Goal: Task Accomplishment & Management: Manage account settings

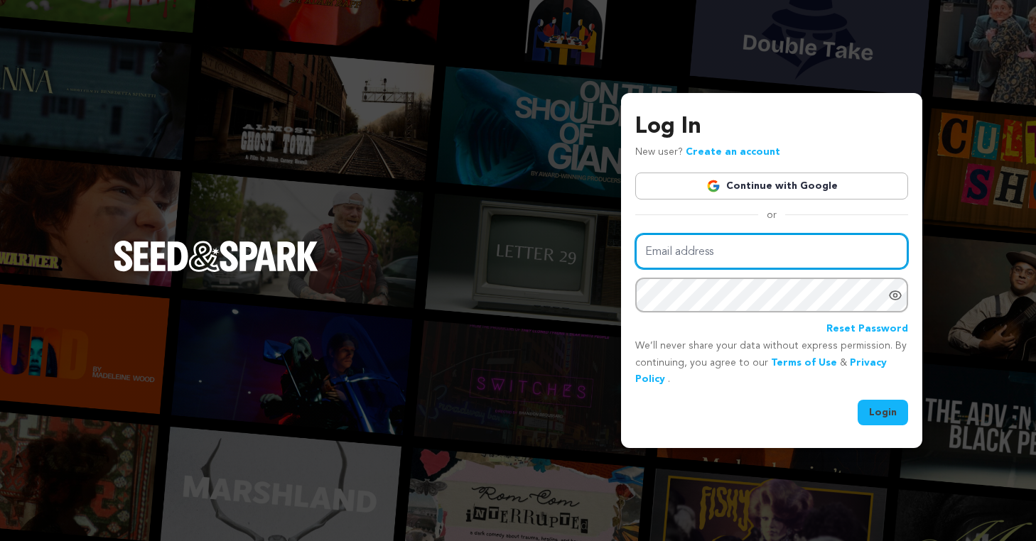
click at [760, 244] on input "Email address" at bounding box center [771, 252] width 273 height 36
type input "[EMAIL_ADDRESS][DOMAIN_NAME]"
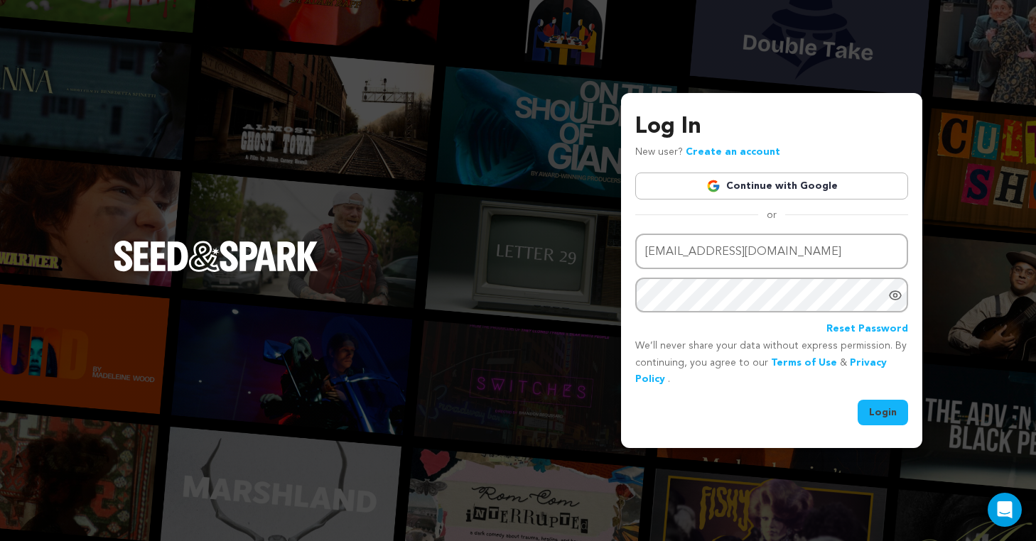
click at [879, 408] on button "Login" at bounding box center [882, 413] width 50 height 26
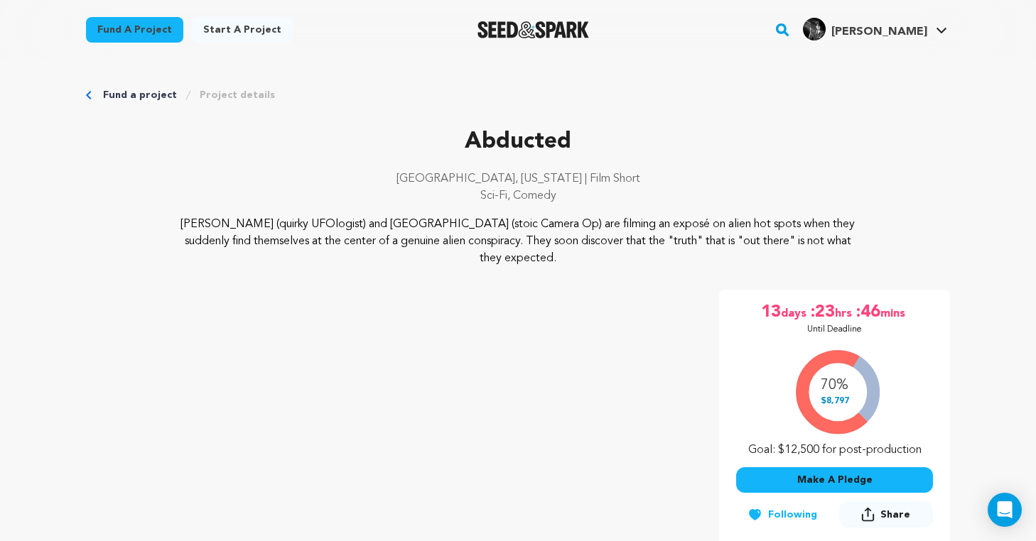
scroll to position [275, 0]
